Goal: Task Accomplishment & Management: Manage account settings

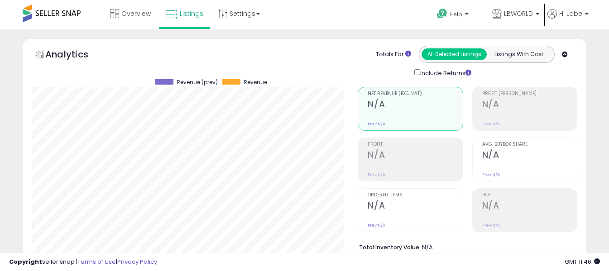
select select "**"
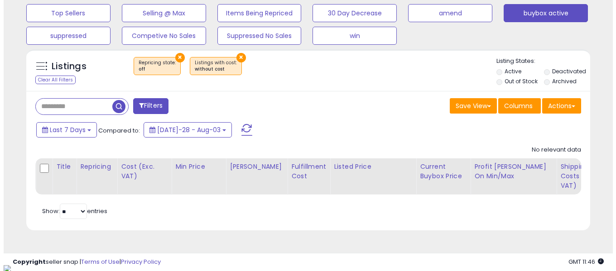
scroll to position [186, 327]
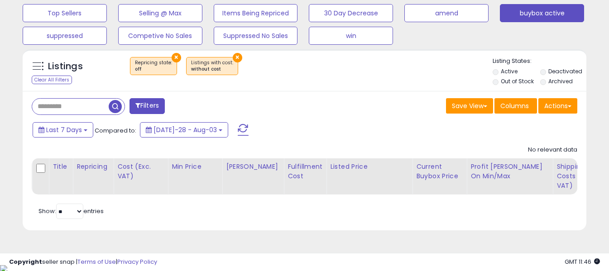
click at [238, 130] on span at bounding box center [243, 130] width 11 height 12
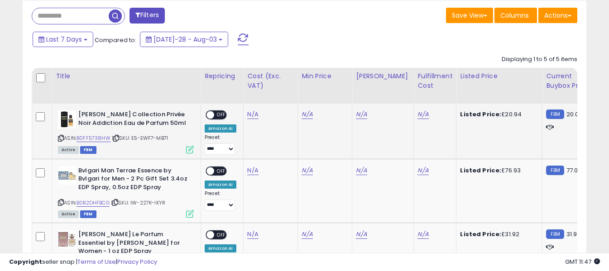
click at [61, 136] on icon at bounding box center [61, 138] width 6 height 5
click at [252, 114] on link "N/A" at bounding box center [252, 114] width 11 height 9
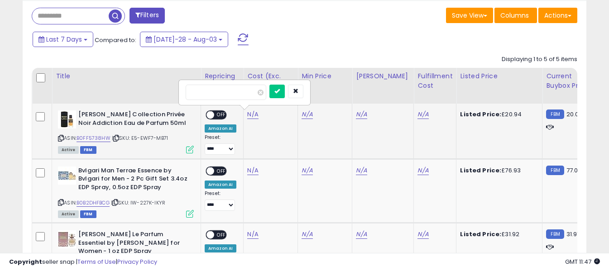
click at [245, 92] on input "number" at bounding box center [226, 92] width 81 height 15
type input "****"
click at [280, 92] on icon "submit" at bounding box center [277, 90] width 5 height 5
click at [418, 115] on link "N/A" at bounding box center [423, 114] width 11 height 9
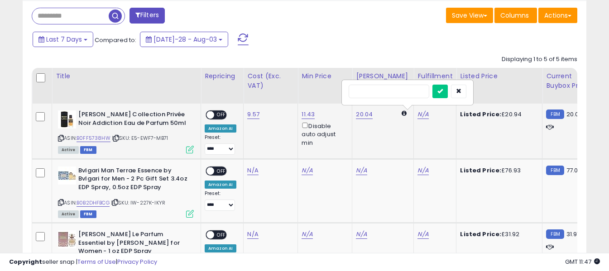
drag, startPoint x: 413, startPoint y: 111, endPoint x: 395, endPoint y: 90, distance: 27.3
click at [395, 90] on input "text" at bounding box center [389, 92] width 81 height 14
type input "*"
click at [443, 91] on icon "submit" at bounding box center [440, 90] width 5 height 5
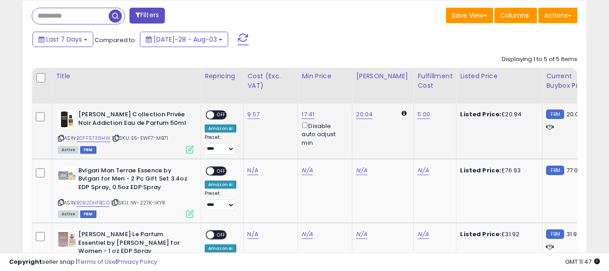
click at [212, 115] on span at bounding box center [211, 115] width 8 height 8
click at [60, 203] on icon at bounding box center [61, 202] width 6 height 5
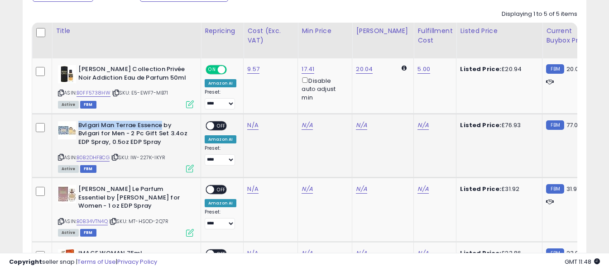
drag, startPoint x: 79, startPoint y: 126, endPoint x: 161, endPoint y: 128, distance: 82.0
click at [161, 128] on b "Bvlgari Man Terrae Essence by Bvlgari for Men - 2 Pc Gift Set 3.4oz EDP Spray, …" at bounding box center [133, 135] width 110 height 28
copy b "Bvlgari Man Terrae Essence"
click at [63, 130] on img at bounding box center [67, 130] width 18 height 18
click at [255, 126] on link "N/A" at bounding box center [252, 125] width 11 height 9
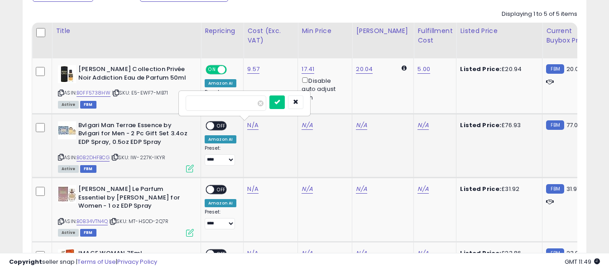
click at [240, 106] on input "number" at bounding box center [226, 103] width 81 height 15
type input "*****"
click at [285, 100] on button "submit" at bounding box center [277, 103] width 15 height 14
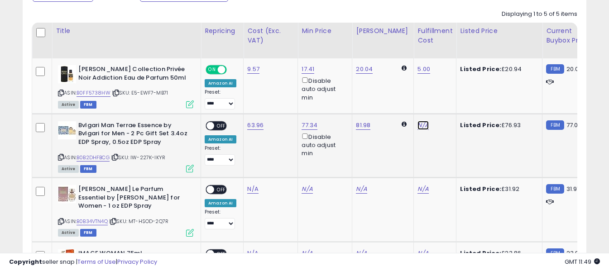
click at [418, 124] on link "N/A" at bounding box center [423, 125] width 11 height 9
click at [393, 106] on input "text" at bounding box center [389, 103] width 81 height 14
type input "*"
drag, startPoint x: 457, startPoint y: 102, endPoint x: 452, endPoint y: 105, distance: 5.9
click at [448, 104] on button "submit" at bounding box center [440, 103] width 15 height 14
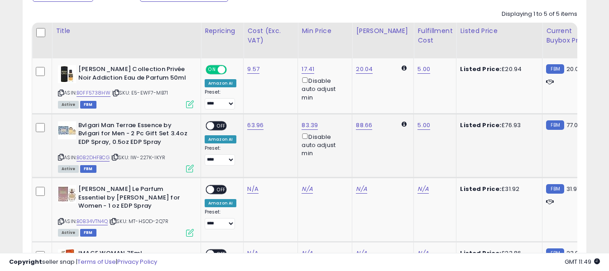
click at [218, 126] on span "OFF" at bounding box center [221, 126] width 15 height 8
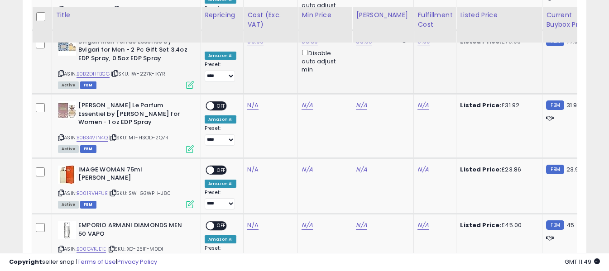
scroll to position [531, 0]
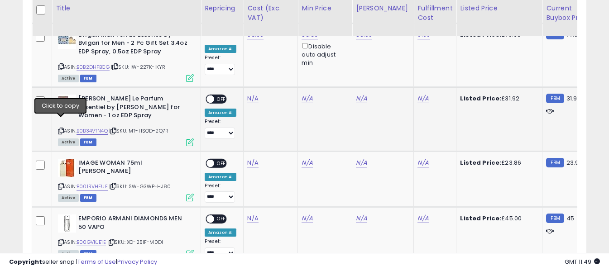
click at [62, 129] on icon at bounding box center [61, 131] width 6 height 5
click at [248, 99] on link "N/A" at bounding box center [252, 98] width 11 height 9
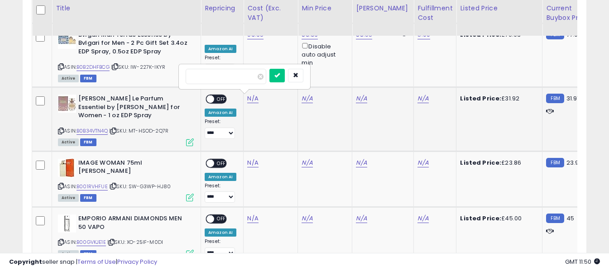
click at [244, 82] on input "number" at bounding box center [226, 76] width 81 height 15
type input "**"
click at [280, 78] on icon "submit" at bounding box center [277, 75] width 5 height 5
click at [418, 97] on link "N/A" at bounding box center [423, 98] width 11 height 9
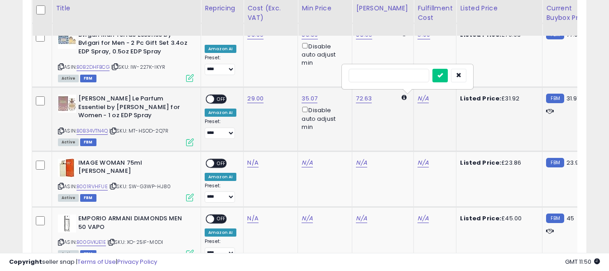
click at [392, 72] on input "text" at bounding box center [389, 76] width 81 height 14
type input "*"
click at [448, 77] on button "submit" at bounding box center [440, 76] width 15 height 14
click at [219, 99] on span "OFF" at bounding box center [221, 100] width 15 height 8
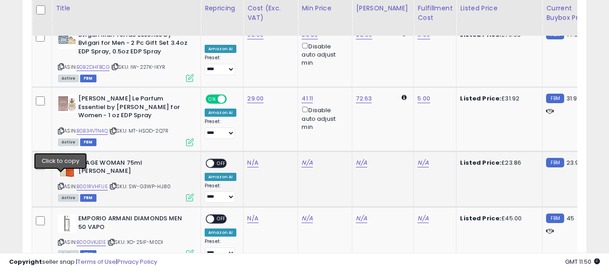
click at [63, 184] on icon at bounding box center [61, 186] width 6 height 5
click at [253, 159] on link "N/A" at bounding box center [252, 163] width 11 height 9
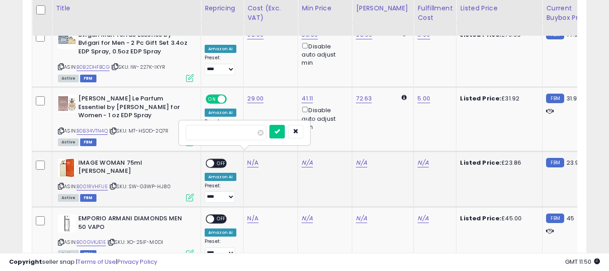
click at [241, 136] on input "number" at bounding box center [226, 132] width 81 height 15
type input "*****"
click at [280, 129] on icon "submit" at bounding box center [277, 131] width 5 height 5
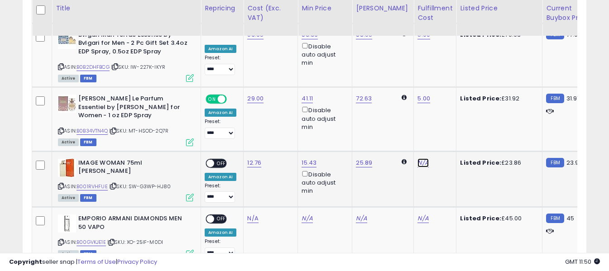
click at [418, 159] on link "N/A" at bounding box center [423, 163] width 11 height 9
click at [376, 133] on input "text" at bounding box center [389, 132] width 81 height 14
type input "*"
click at [443, 133] on icon "submit" at bounding box center [440, 131] width 5 height 5
click at [214, 160] on span "OFF" at bounding box center [221, 164] width 15 height 8
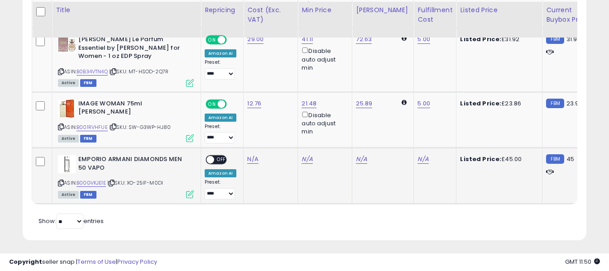
scroll to position [592, 0]
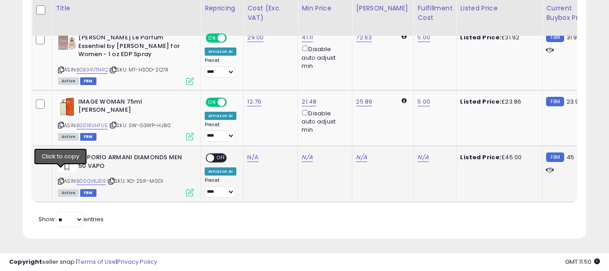
click at [61, 179] on icon at bounding box center [61, 181] width 6 height 5
click at [249, 153] on link "N/A" at bounding box center [252, 157] width 11 height 9
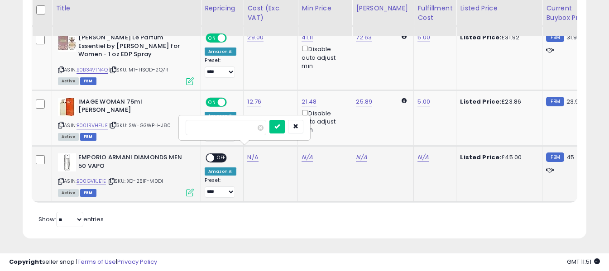
click at [247, 128] on input "number" at bounding box center [226, 127] width 81 height 15
type input "*****"
click at [280, 129] on icon "submit" at bounding box center [277, 126] width 5 height 5
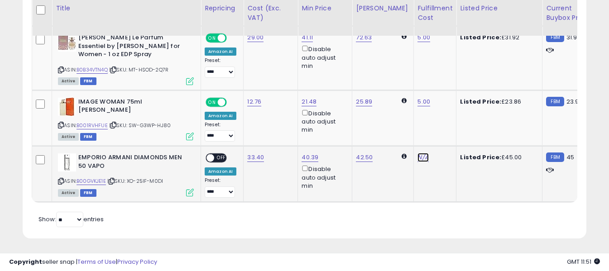
click at [418, 153] on link "N/A" at bounding box center [423, 157] width 11 height 9
click at [364, 129] on input "text" at bounding box center [389, 127] width 81 height 14
type input "*"
click at [443, 124] on icon "submit" at bounding box center [440, 126] width 5 height 5
click at [218, 155] on span "OFF" at bounding box center [221, 159] width 15 height 8
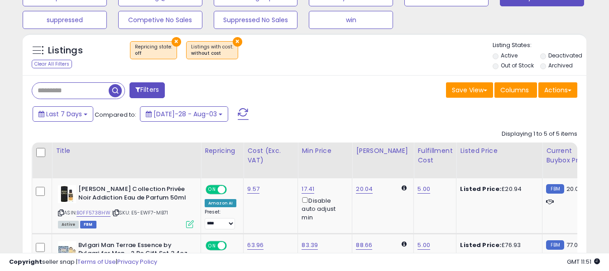
click at [238, 114] on span at bounding box center [243, 114] width 11 height 12
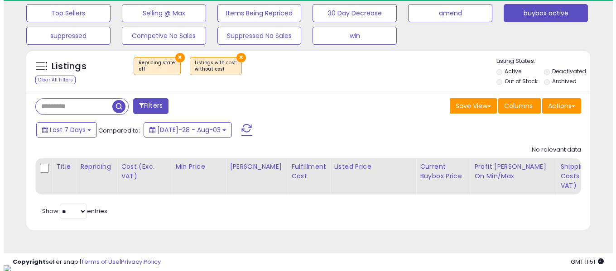
scroll to position [186, 327]
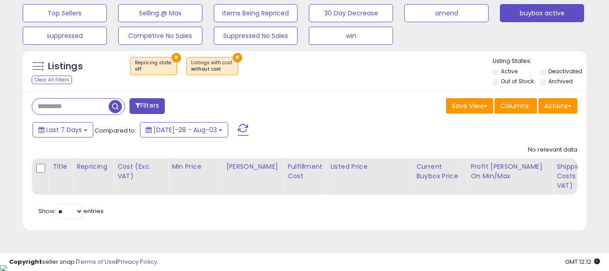
click at [238, 128] on span at bounding box center [243, 130] width 11 height 12
click at [302, 126] on div "Last 7 Days Compared to: [DATE]-28 - Aug-03" at bounding box center [235, 131] width 410 height 20
click at [238, 127] on span at bounding box center [243, 130] width 11 height 12
click at [238, 131] on span at bounding box center [243, 130] width 11 height 12
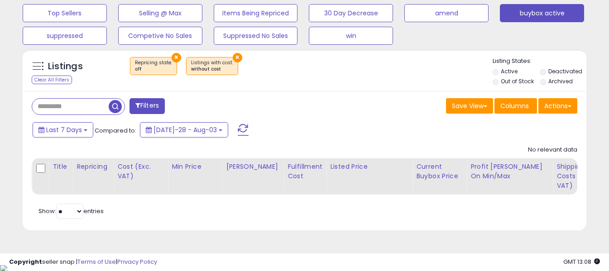
click at [238, 131] on span at bounding box center [243, 130] width 11 height 12
click at [238, 132] on span at bounding box center [243, 130] width 11 height 12
